Goal: Check status: Check status

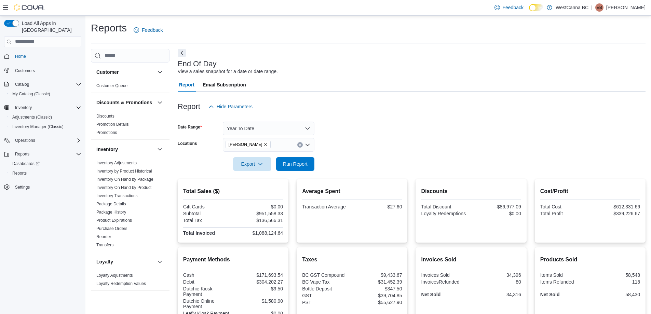
scroll to position [56, 0]
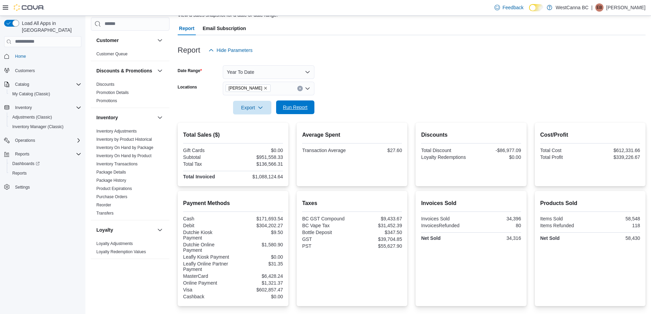
click at [299, 103] on span "Run Report" at bounding box center [295, 107] width 30 height 14
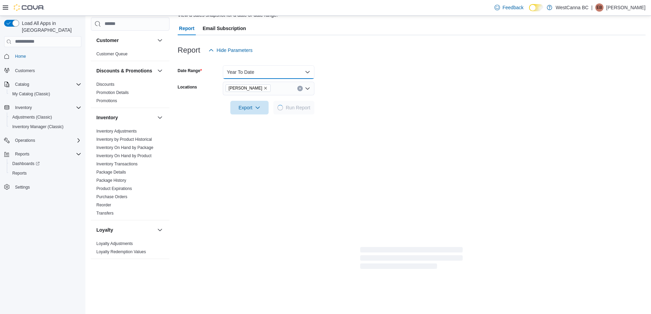
click at [308, 71] on button "Year To Date" at bounding box center [269, 72] width 92 height 14
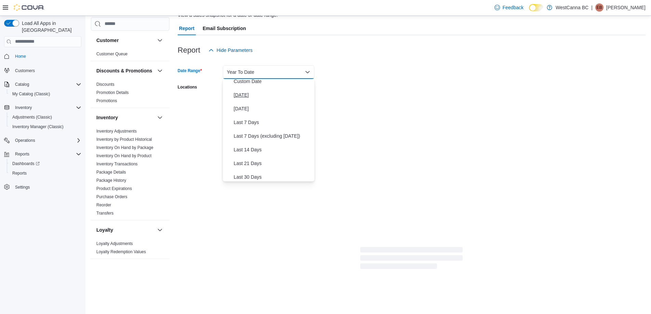
scroll to position [0, 0]
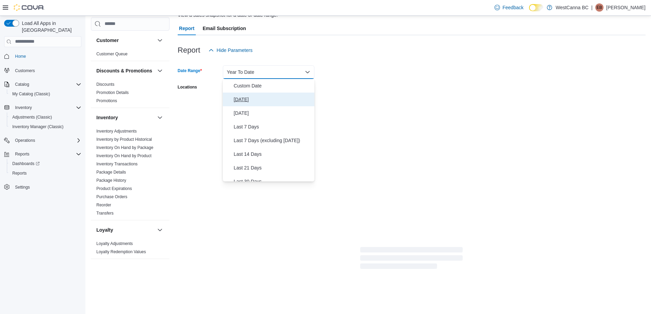
click at [241, 98] on span "[DATE]" at bounding box center [273, 99] width 78 height 8
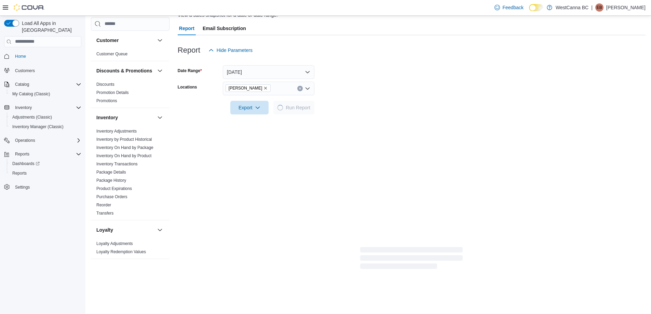
click at [200, 103] on div "Export Run Report" at bounding box center [246, 108] width 137 height 14
click at [419, 154] on div "Report Hide Parameters Date Range [DATE] Locations [GEOGRAPHIC_DATA] - [PERSON_…" at bounding box center [412, 152] width 468 height 235
click at [299, 89] on icon "Clear input" at bounding box center [300, 88] width 3 height 3
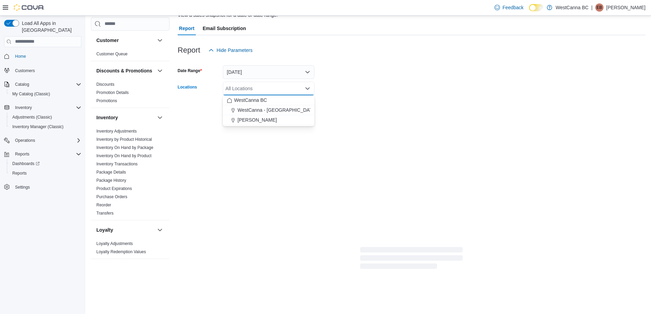
click at [340, 107] on form "Date Range [DATE] Locations All Locations Combo box. Selected. Combo box input.…" at bounding box center [412, 85] width 468 height 57
drag, startPoint x: 314, startPoint y: 195, endPoint x: 222, endPoint y: 158, distance: 99.6
click at [222, 158] on div "Report Hide Parameters Date Range [DATE] Locations All Locations Export Run Rep…" at bounding box center [412, 152] width 468 height 235
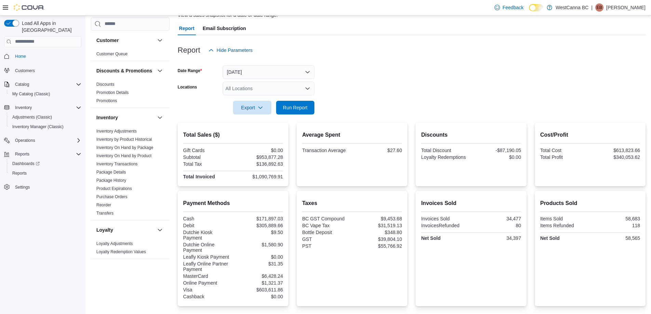
drag, startPoint x: 222, startPoint y: 158, endPoint x: 259, endPoint y: 89, distance: 77.9
click at [259, 90] on div "All Locations" at bounding box center [269, 89] width 92 height 14
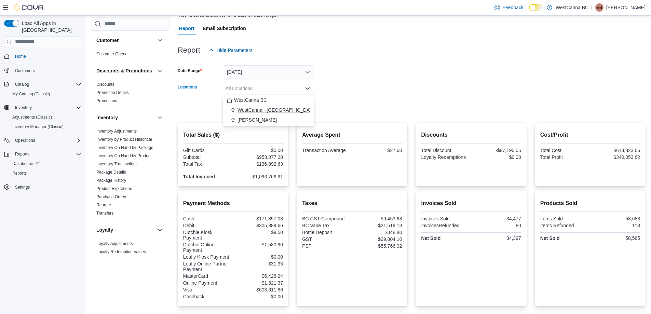
click at [260, 106] on button "WestCanna - [GEOGRAPHIC_DATA]" at bounding box center [269, 110] width 92 height 10
click at [352, 107] on form "Date Range [DATE] Locations [GEOGRAPHIC_DATA] - [GEOGRAPHIC_DATA] Combo box. Se…" at bounding box center [412, 85] width 468 height 57
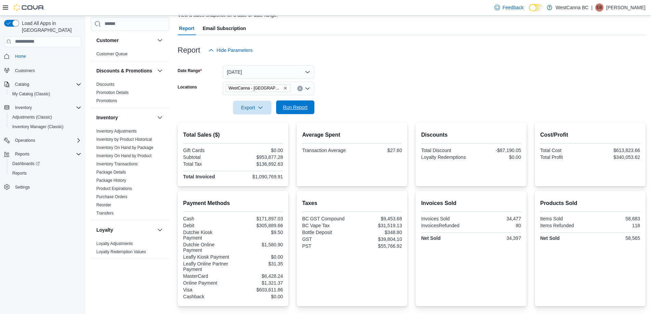
click at [293, 105] on span "Run Report" at bounding box center [295, 107] width 25 height 7
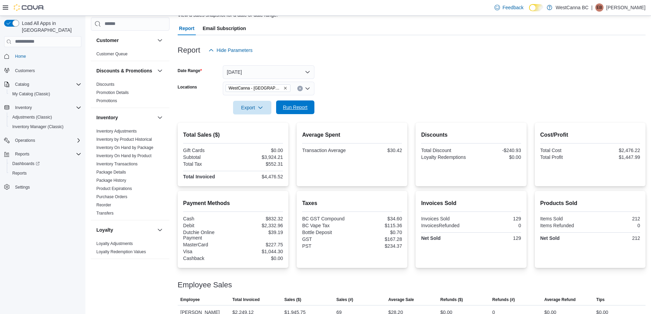
click at [293, 103] on span "Run Report" at bounding box center [295, 107] width 30 height 14
click at [283, 86] on icon "Remove WestCanna - Broadway from selection in this group" at bounding box center [285, 88] width 4 height 4
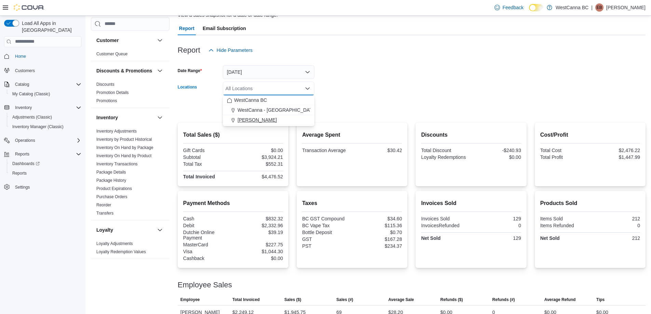
click at [277, 118] on span "[PERSON_NAME]" at bounding box center [256, 119] width 39 height 7
click at [321, 104] on form "Date Range [DATE] Locations [GEOGRAPHIC_DATA] - [PERSON_NAME] Combo box. Select…" at bounding box center [412, 85] width 468 height 57
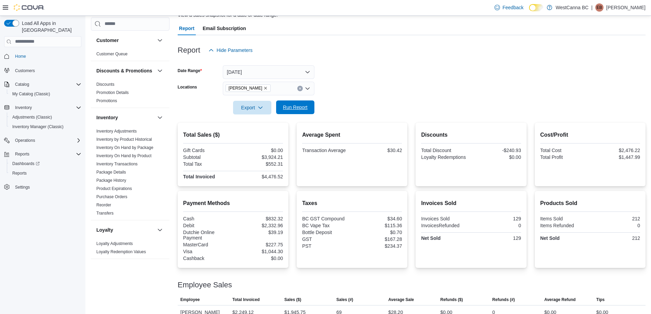
click at [288, 101] on span "Run Report" at bounding box center [295, 107] width 30 height 14
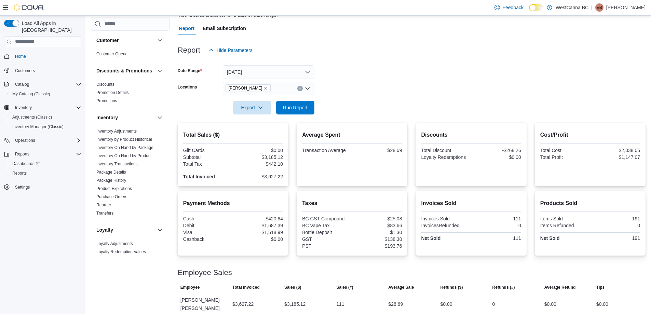
click at [524, 74] on form "Date Range [DATE] Locations [GEOGRAPHIC_DATA] - [PERSON_NAME] Export Run Report" at bounding box center [412, 85] width 468 height 57
